Goal: Use online tool/utility: Utilize a website feature to perform a specific function

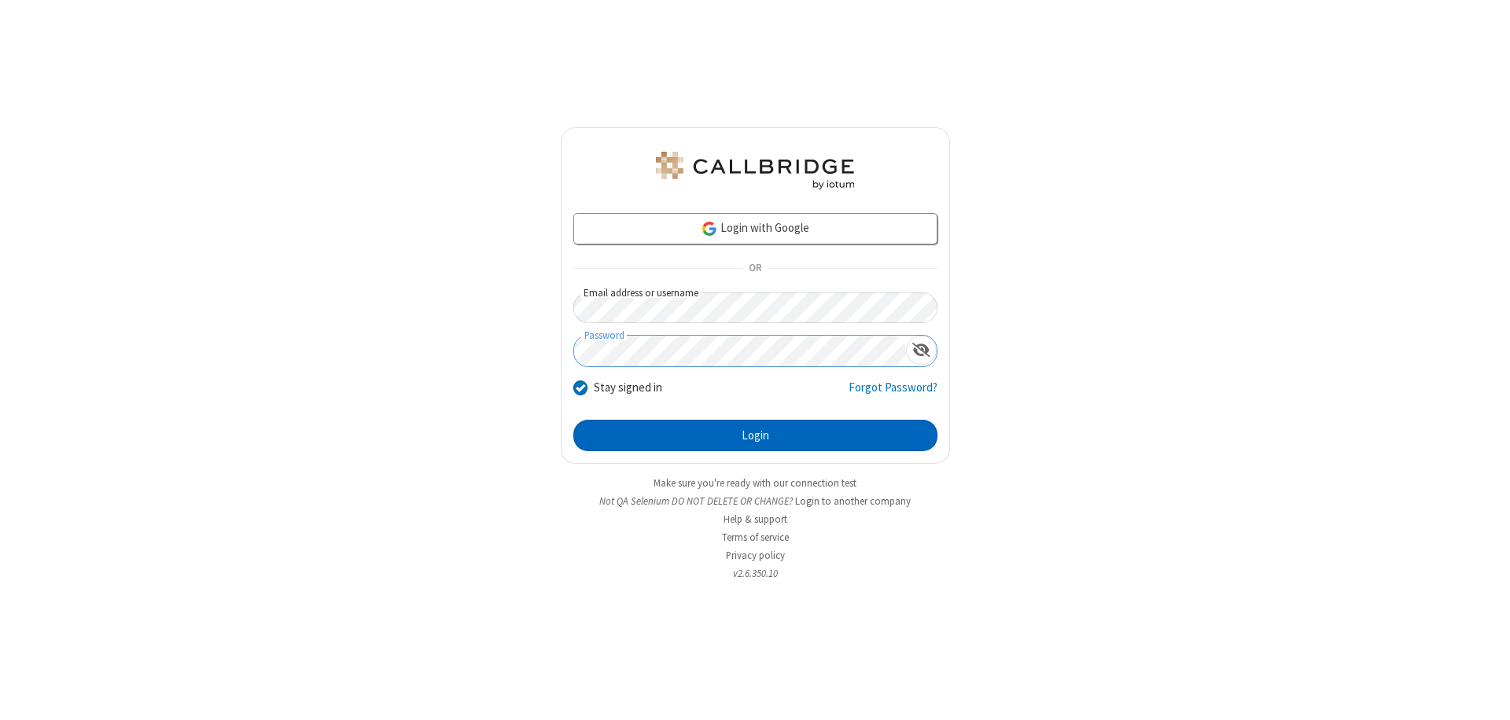
click at [755, 436] on button "Login" at bounding box center [755, 435] width 364 height 31
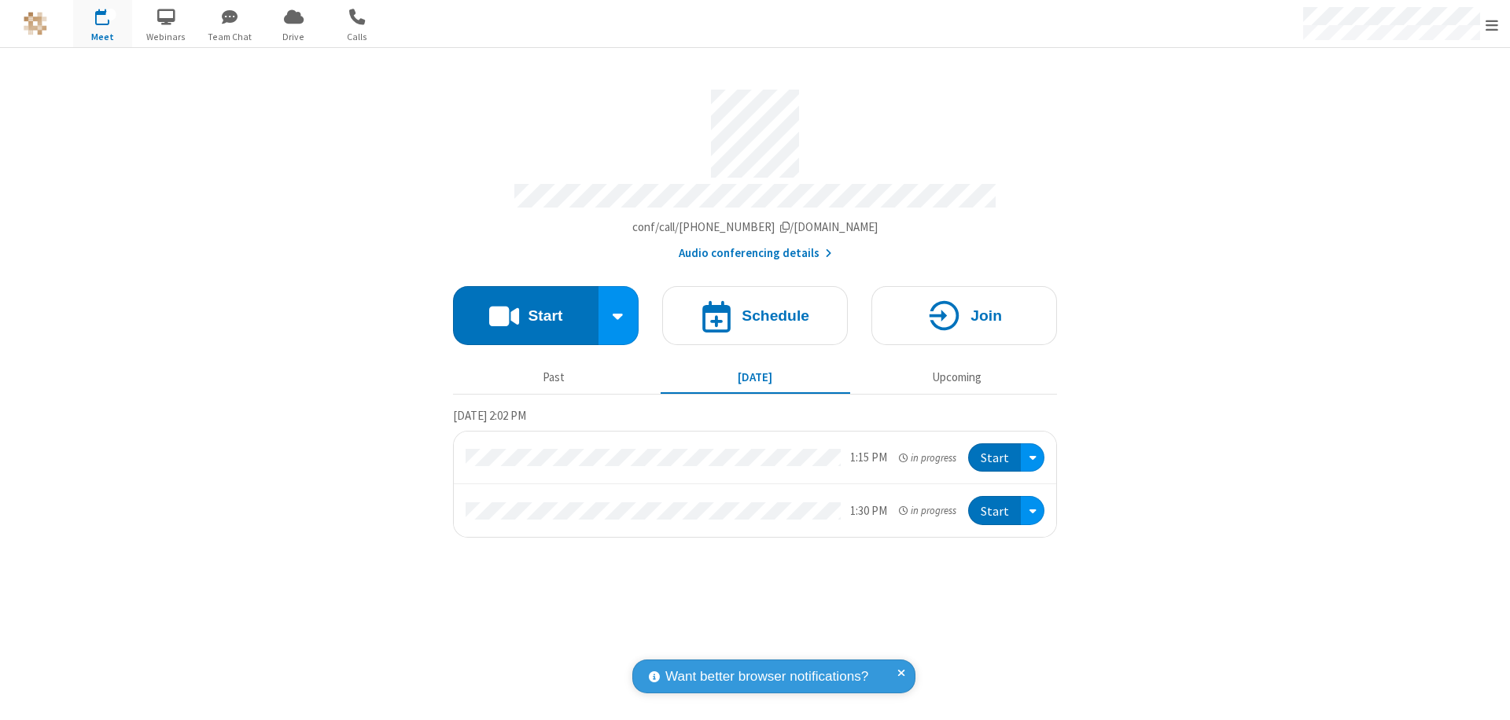
click at [525, 308] on button "Start" at bounding box center [525, 315] width 145 height 59
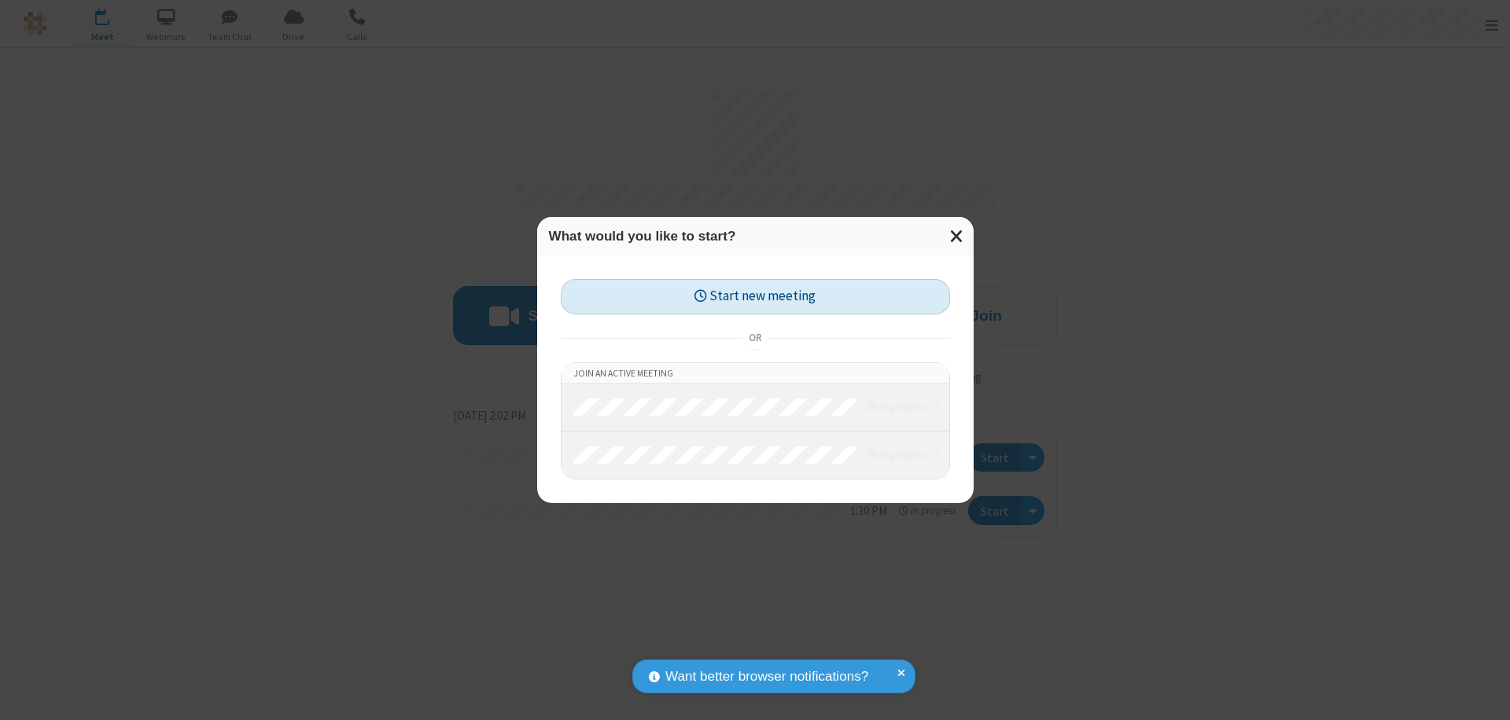
click at [755, 296] on button "Start new meeting" at bounding box center [755, 296] width 389 height 35
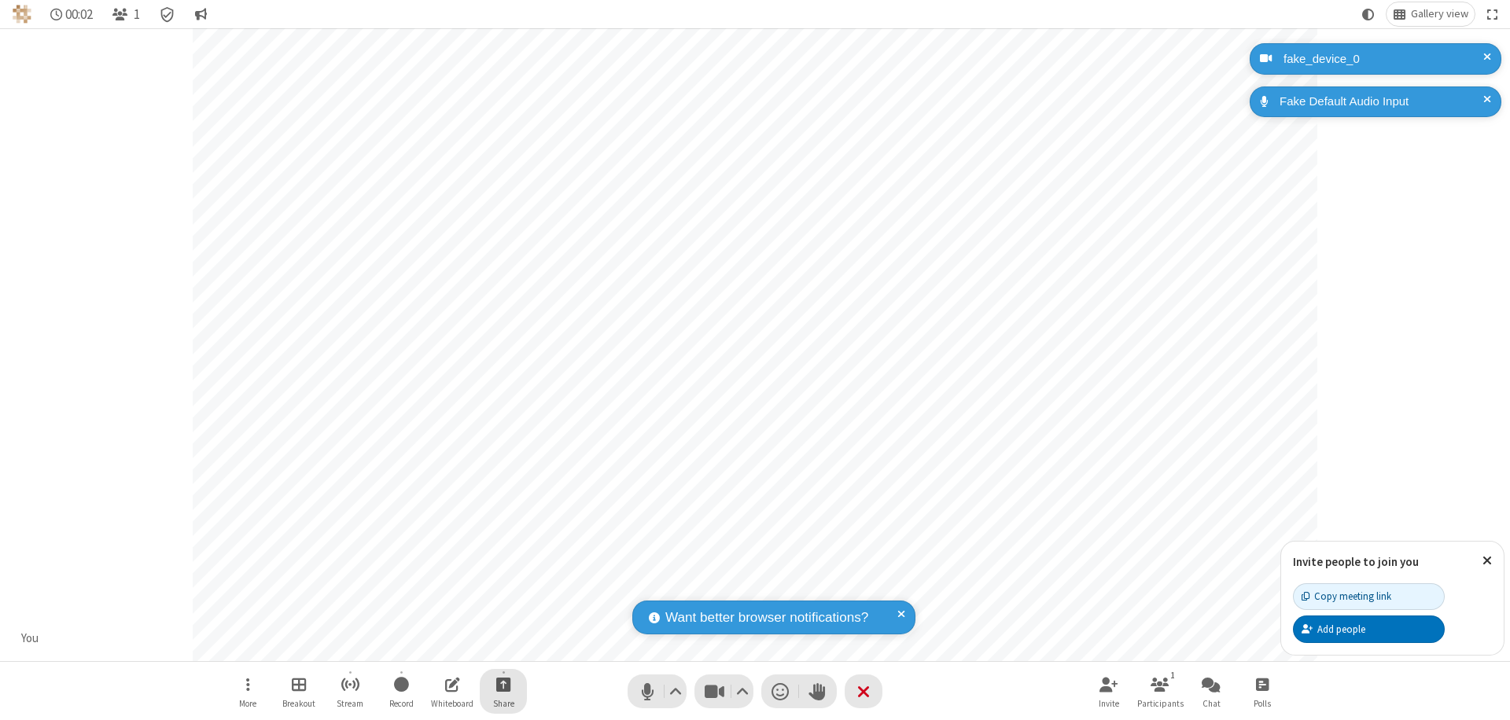
click at [503, 684] on span "Start sharing" at bounding box center [503, 685] width 15 height 20
click at [502, 588] on span "Share additional camera" at bounding box center [512, 591] width 116 height 13
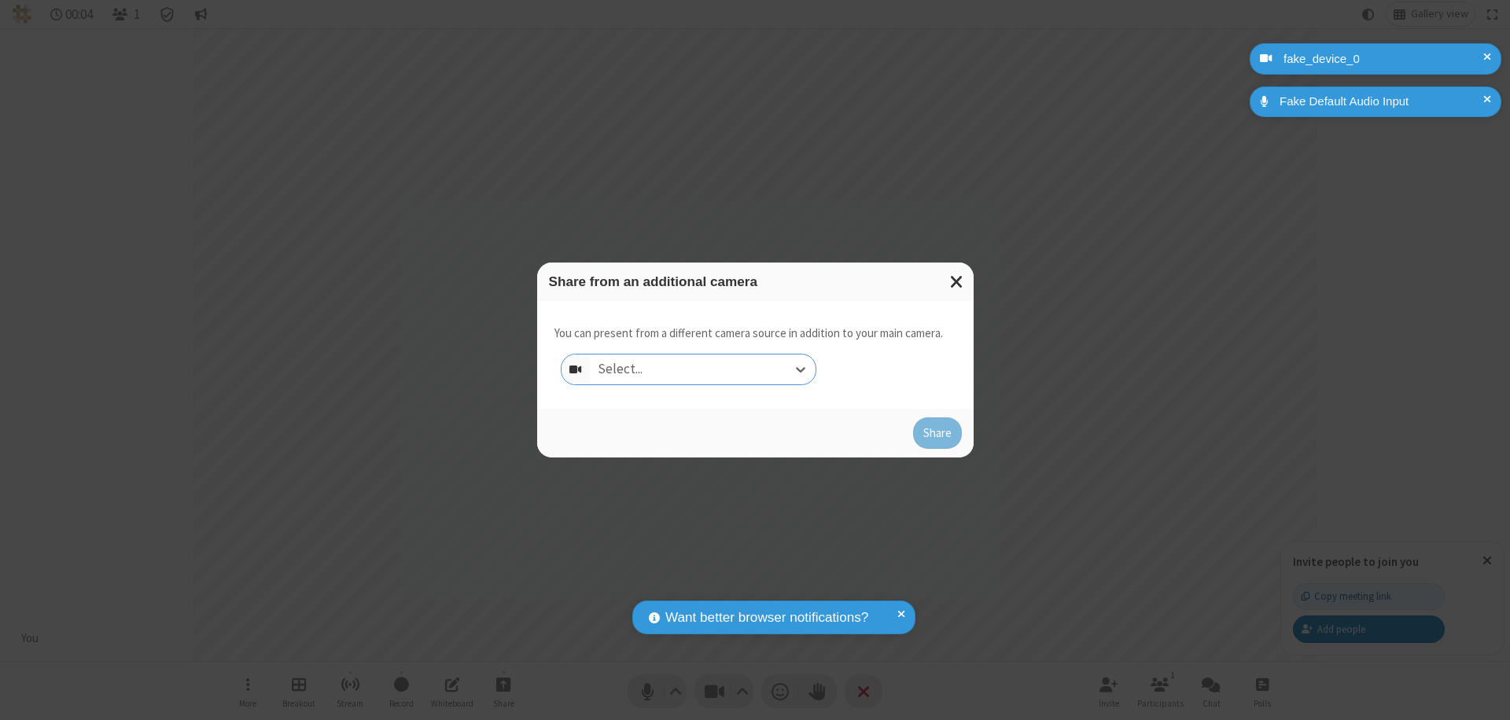
click at [702, 370] on div "Select..." at bounding box center [703, 370] width 226 height 30
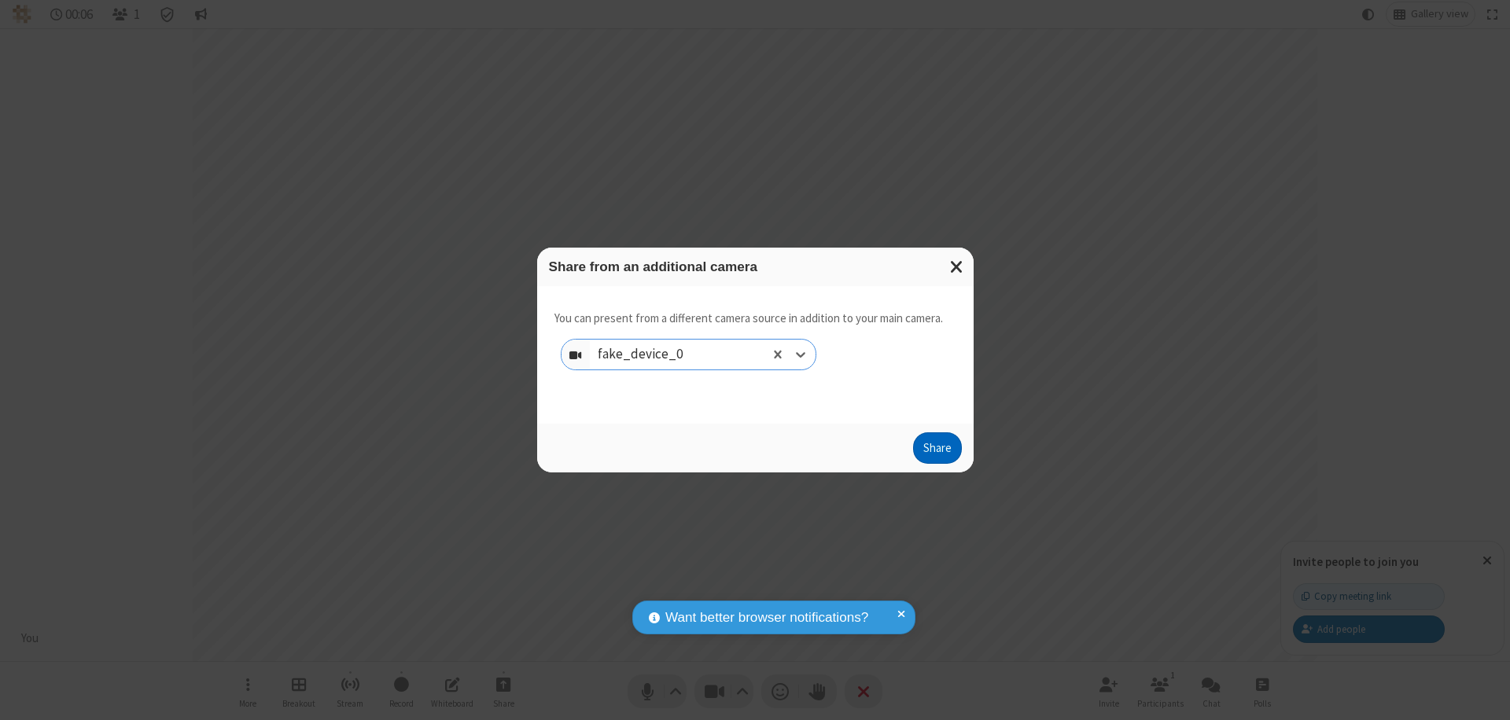
click at [937, 451] on button "Share" at bounding box center [937, 447] width 49 height 31
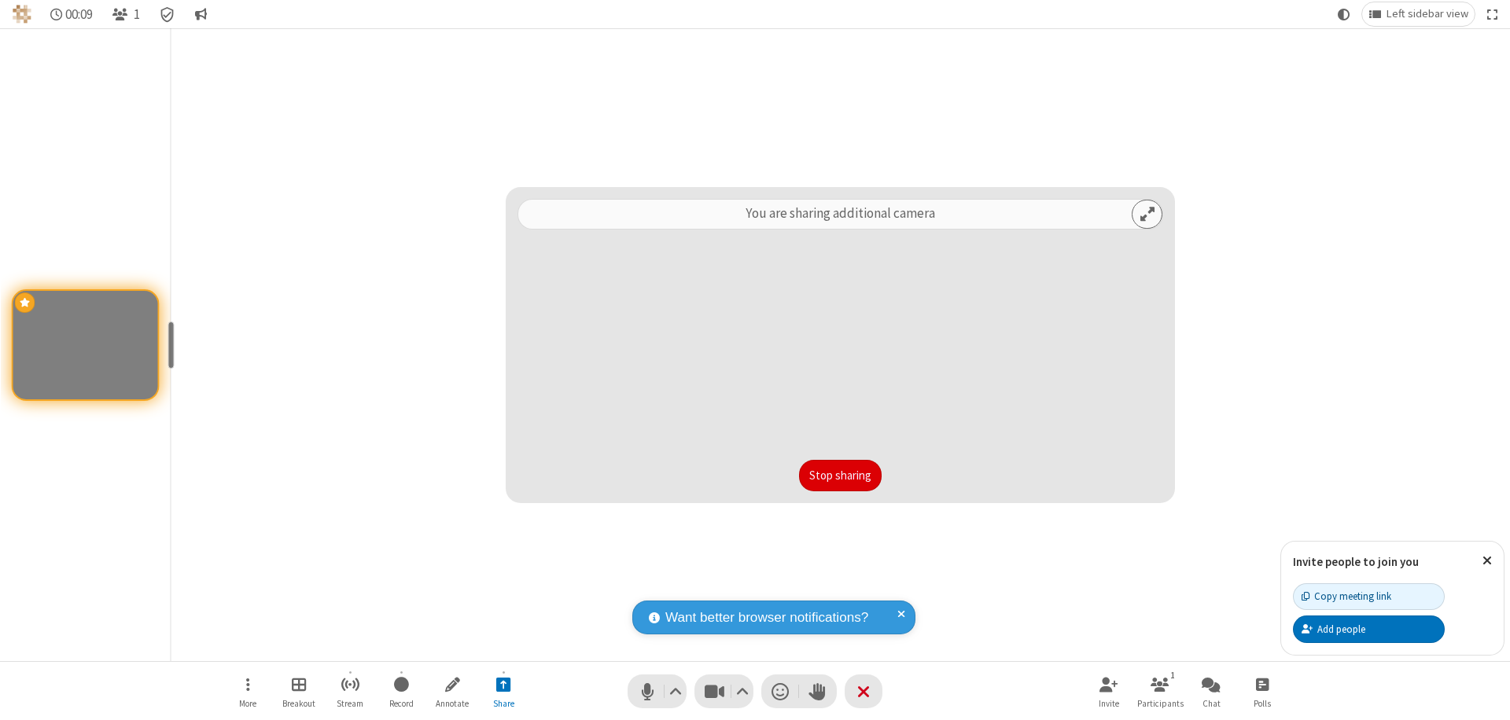
click at [840, 476] on button "Stop sharing" at bounding box center [840, 475] width 83 height 31
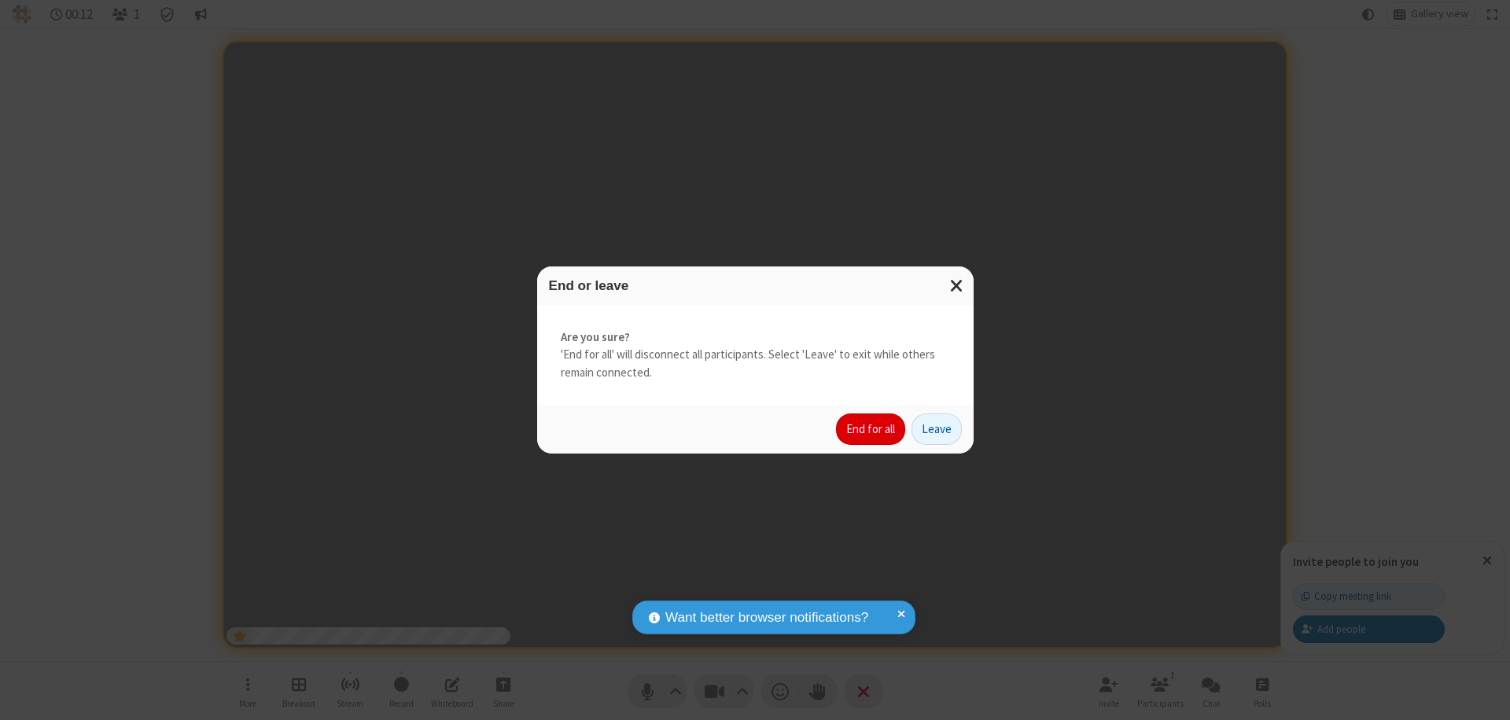
click at [871, 429] on button "End for all" at bounding box center [870, 429] width 69 height 31
